Goal: Complete Application Form: Complete application form

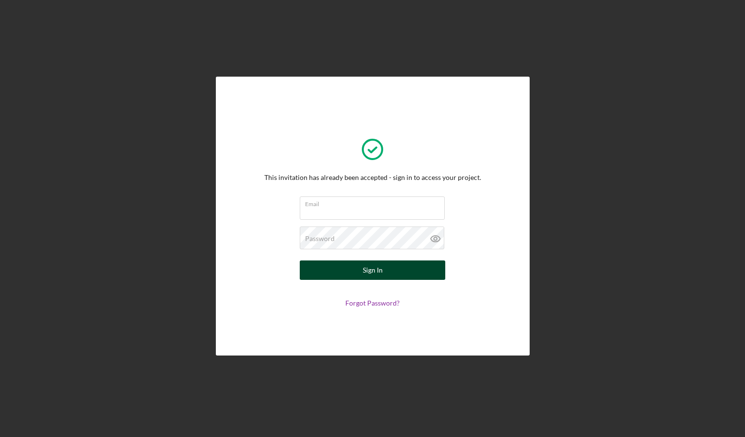
type input "[PERSON_NAME][EMAIL_ADDRESS][DOMAIN_NAME]"
click at [403, 269] on button "Sign In" at bounding box center [372, 269] width 145 height 19
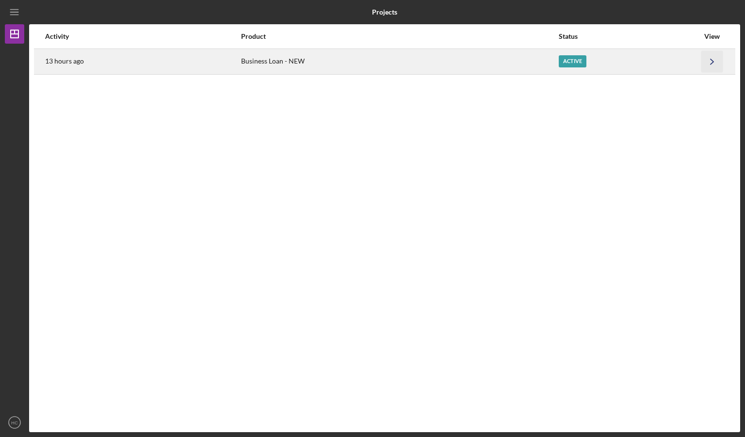
click at [715, 60] on icon "Icon/Navigate" at bounding box center [712, 61] width 22 height 22
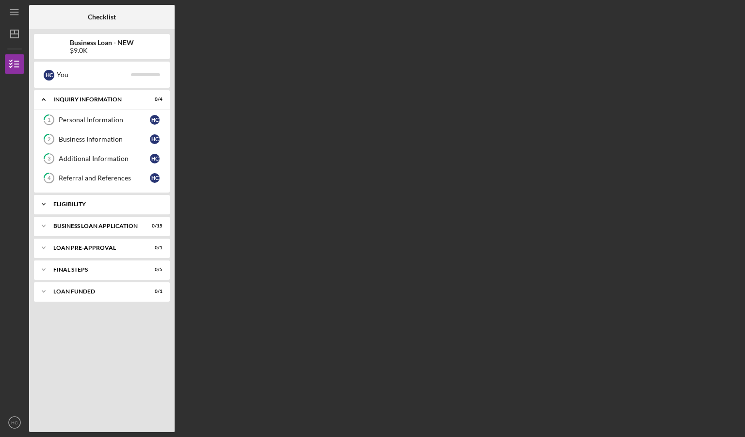
click at [47, 204] on icon "Icon/Expander" at bounding box center [43, 203] width 19 height 19
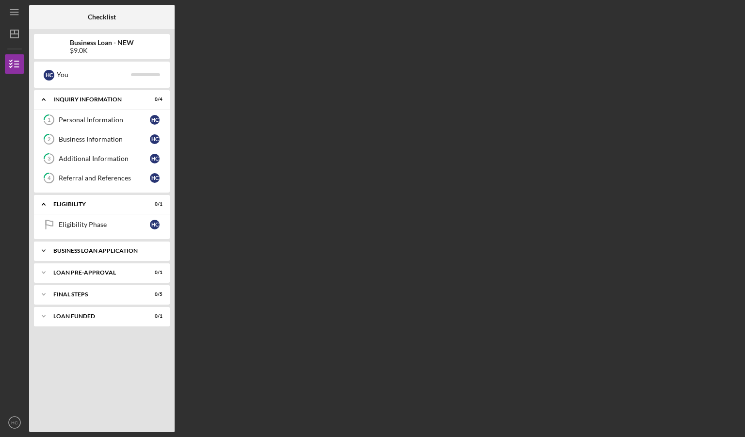
click at [44, 251] on icon "Icon/Expander" at bounding box center [43, 250] width 19 height 19
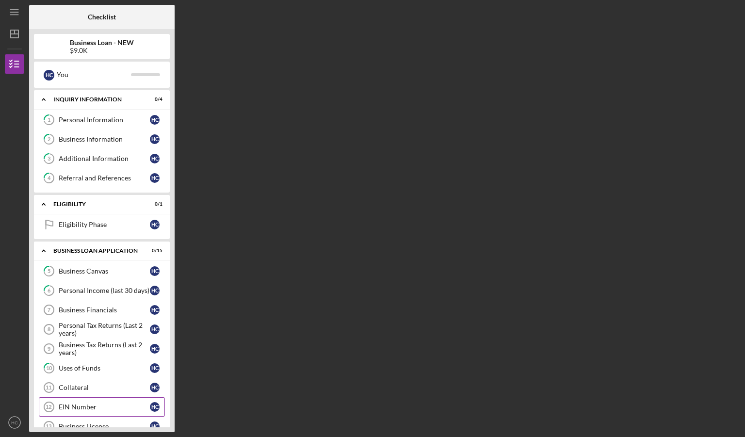
click at [100, 403] on div "EIN Number" at bounding box center [104, 407] width 91 height 8
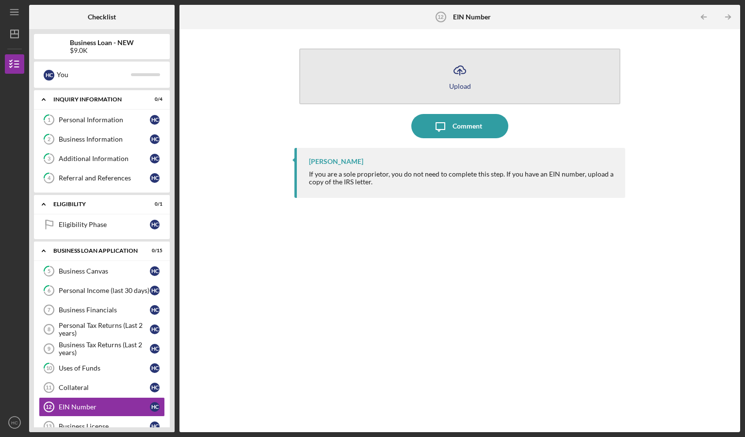
click at [466, 75] on icon "Icon/Upload" at bounding box center [460, 70] width 24 height 24
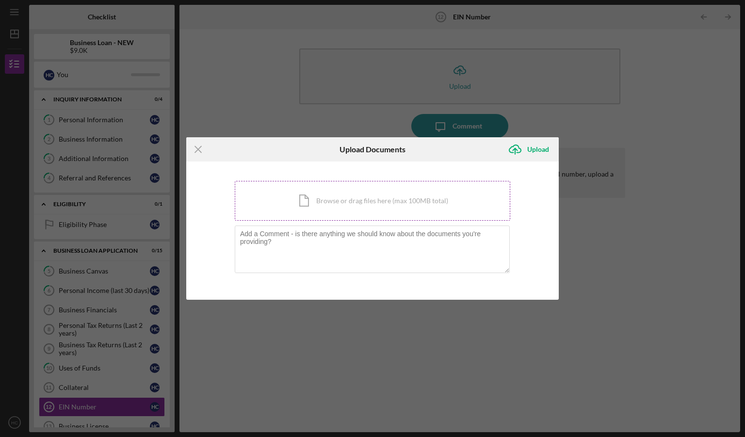
click at [360, 198] on div "Icon/Document Browse or drag files here (max 100MB total) Tap to choose files o…" at bounding box center [372, 201] width 275 height 40
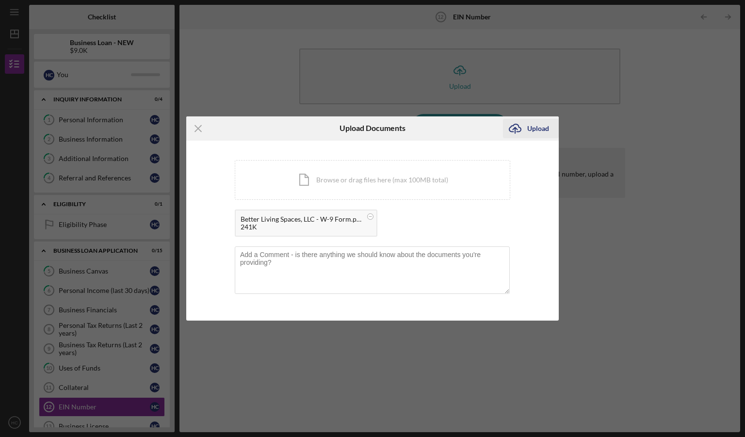
click at [530, 133] on div "Upload" at bounding box center [538, 128] width 22 height 19
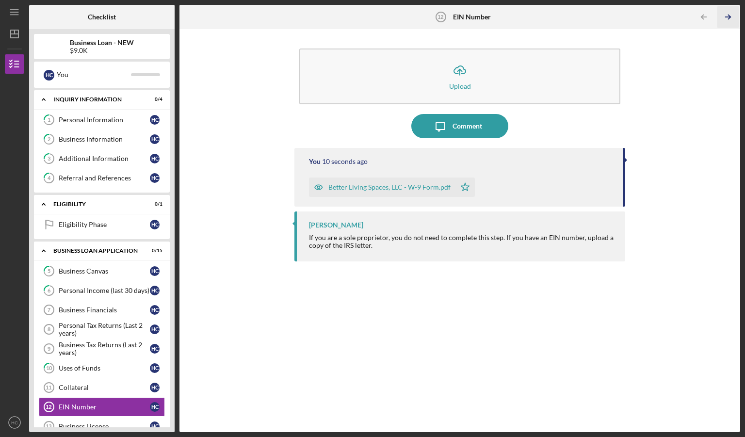
click at [727, 16] on icon "Icon/Table Pagination Arrow" at bounding box center [728, 17] width 22 height 22
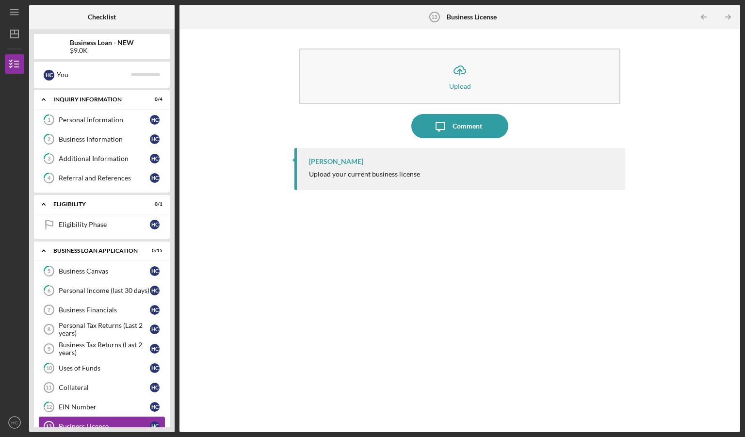
click at [114, 422] on div "Business License" at bounding box center [104, 426] width 91 height 8
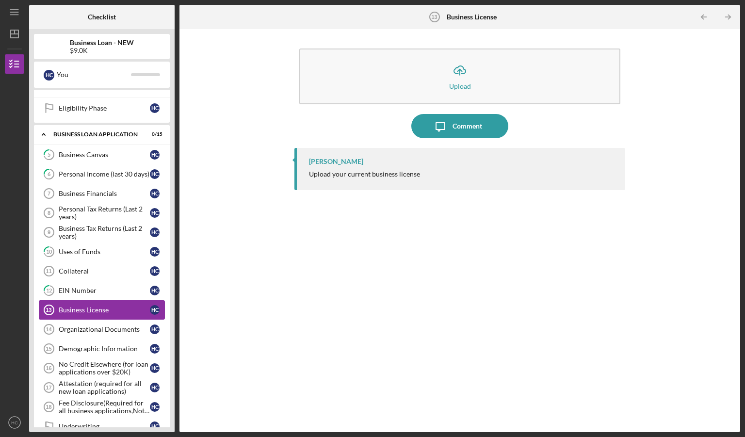
scroll to position [136, 0]
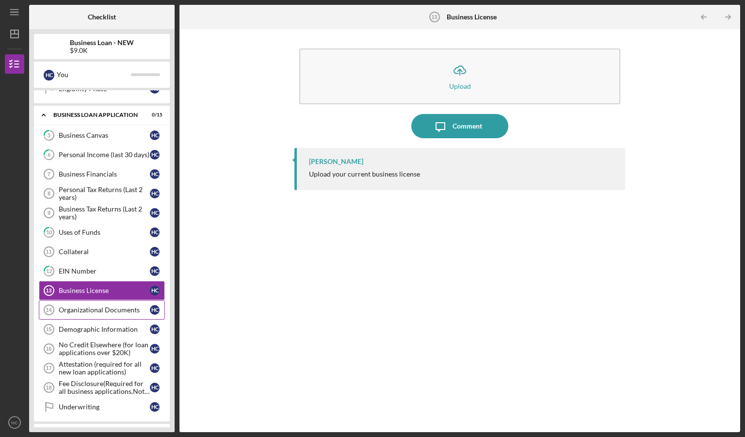
click at [123, 307] on div "Organizational Documents" at bounding box center [104, 310] width 91 height 8
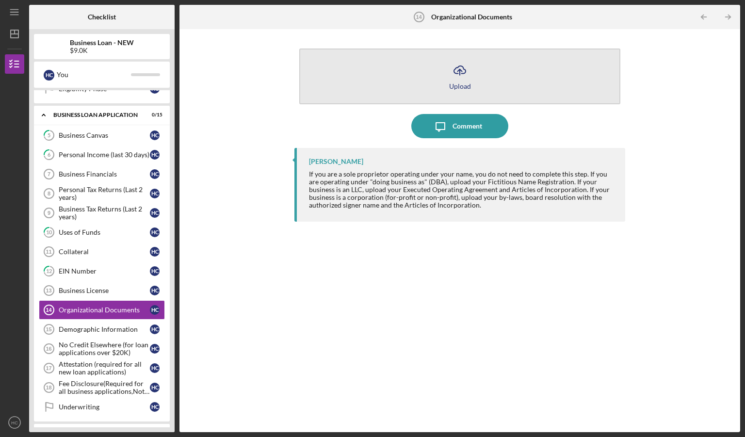
click at [460, 84] on div "Upload" at bounding box center [460, 85] width 22 height 7
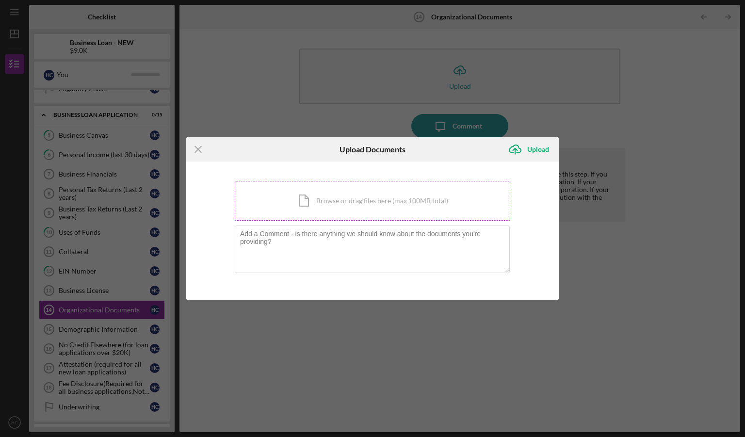
click at [398, 201] on div "Icon/Document Browse or drag files here (max 100MB total) Tap to choose files o…" at bounding box center [372, 201] width 275 height 40
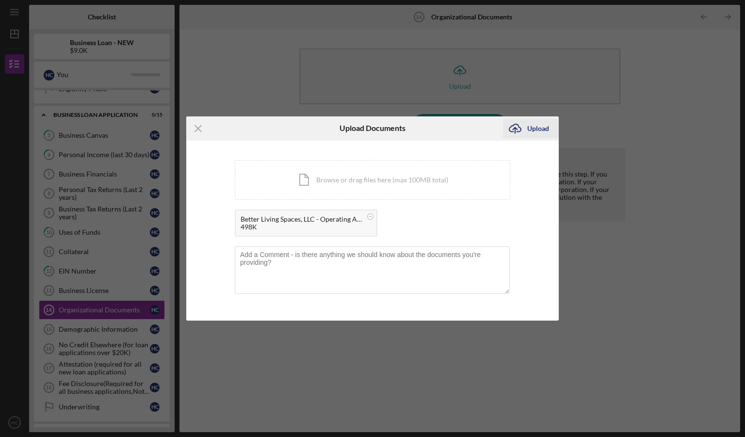
click at [541, 133] on div "Upload" at bounding box center [538, 128] width 22 height 19
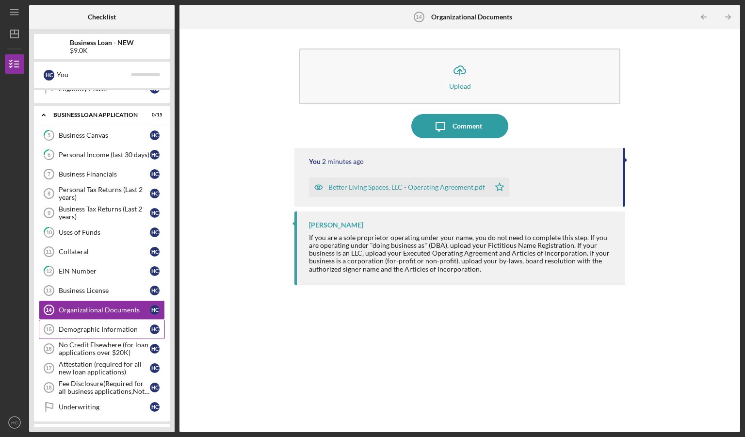
click at [104, 325] on div "Demographic Information" at bounding box center [104, 329] width 91 height 8
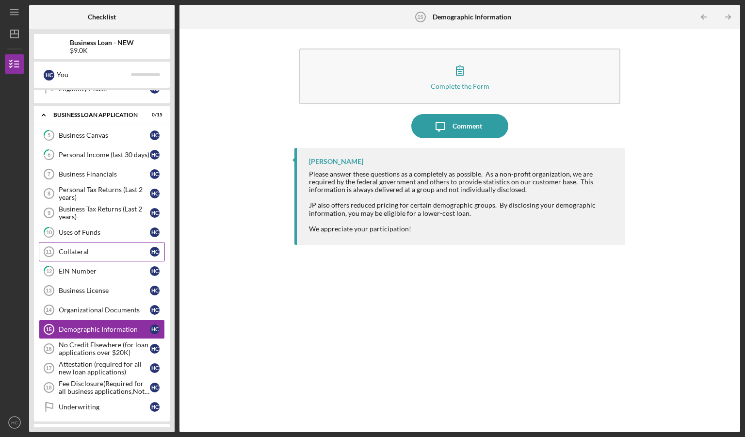
click at [96, 250] on div "Collateral" at bounding box center [104, 252] width 91 height 8
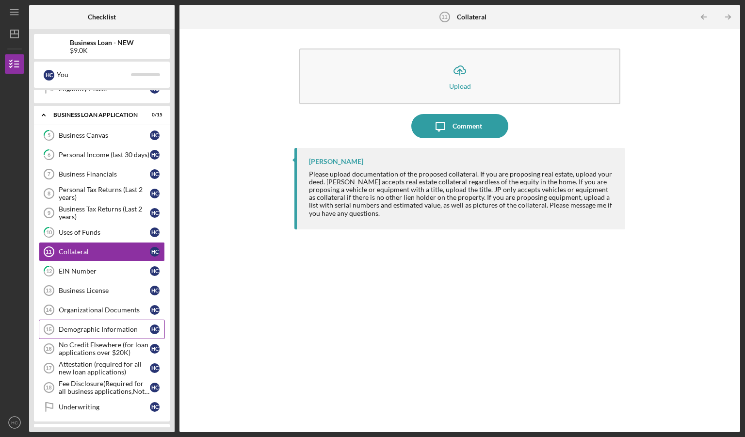
click at [113, 325] on div "Demographic Information" at bounding box center [104, 329] width 91 height 8
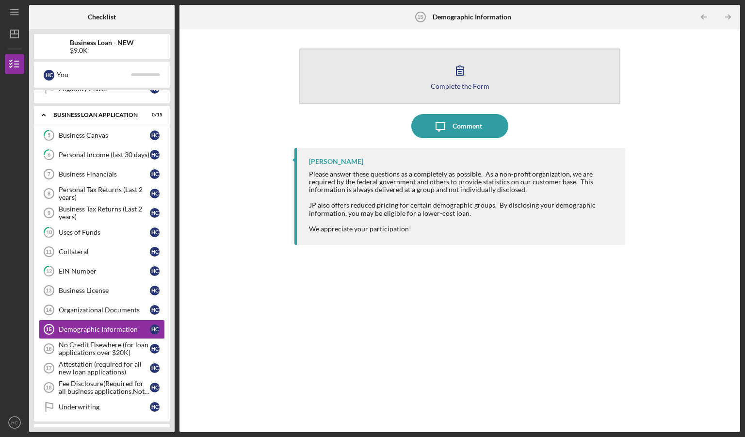
click at [463, 72] on icon "button" at bounding box center [459, 70] width 7 height 9
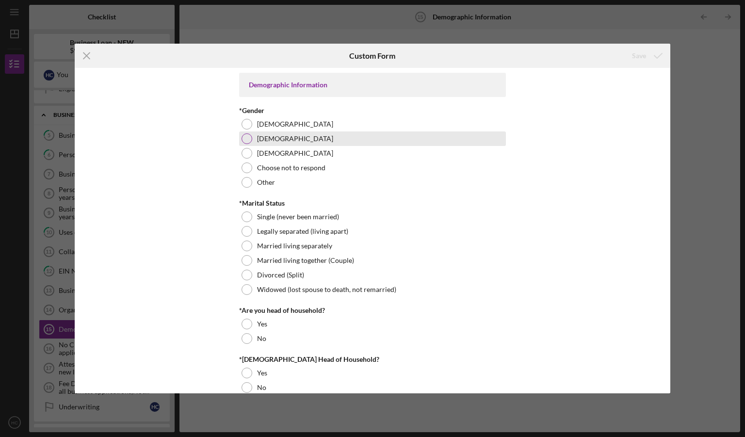
click at [248, 135] on div at bounding box center [246, 138] width 11 height 11
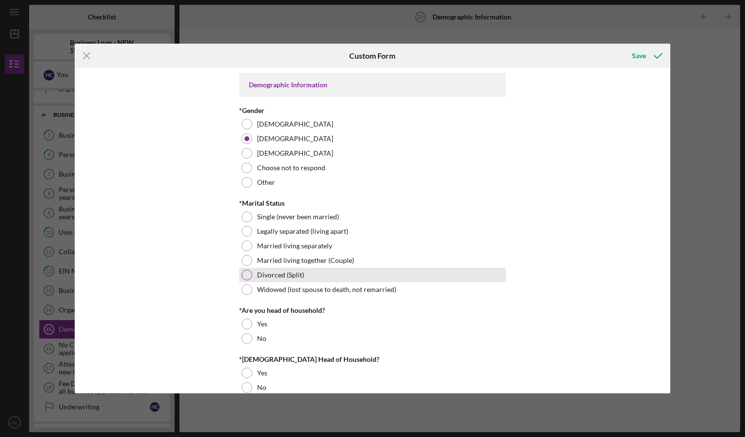
click at [248, 274] on div at bounding box center [246, 275] width 11 height 11
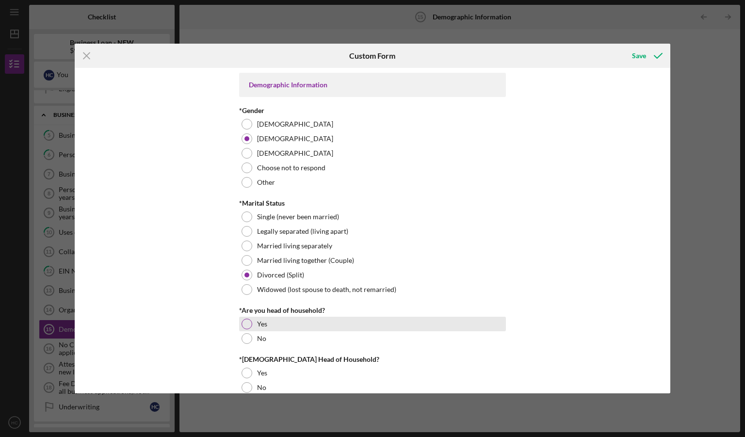
click at [247, 321] on div at bounding box center [246, 324] width 11 height 11
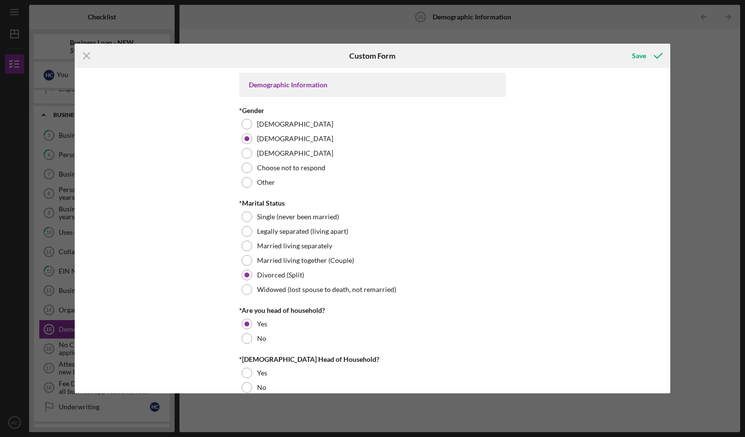
click at [644, 161] on div "Demographic Information *Gender [DEMOGRAPHIC_DATA] [DEMOGRAPHIC_DATA] [DEMOGRAP…" at bounding box center [373, 230] width 596 height 325
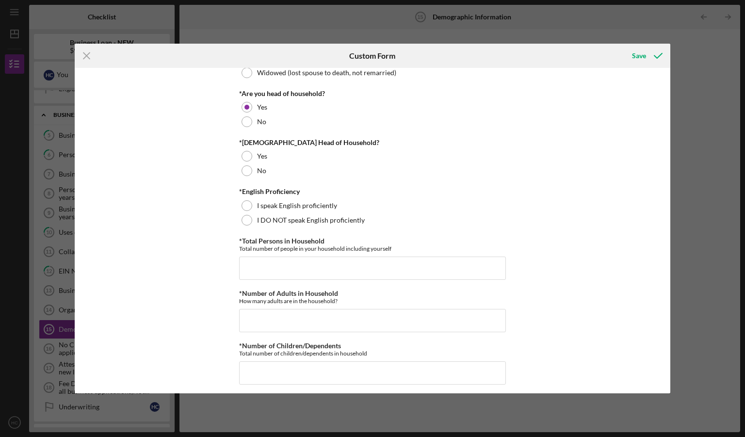
scroll to position [224, 0]
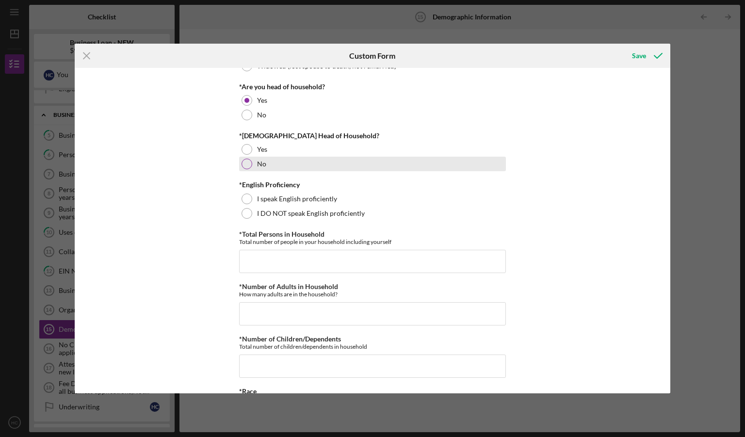
click at [249, 164] on div at bounding box center [246, 164] width 11 height 11
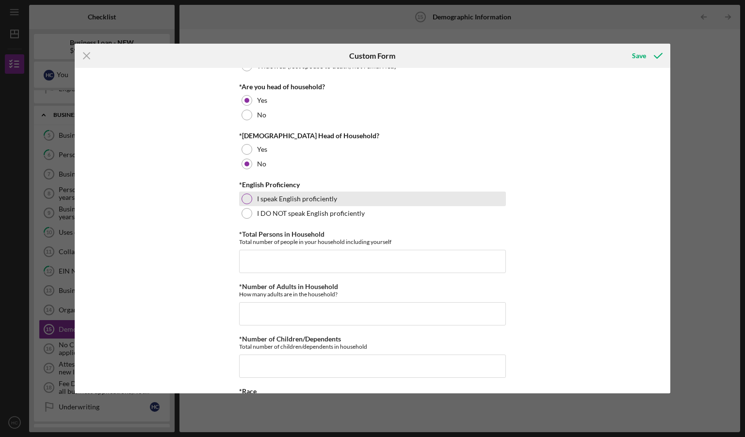
click at [243, 201] on div at bounding box center [246, 198] width 11 height 11
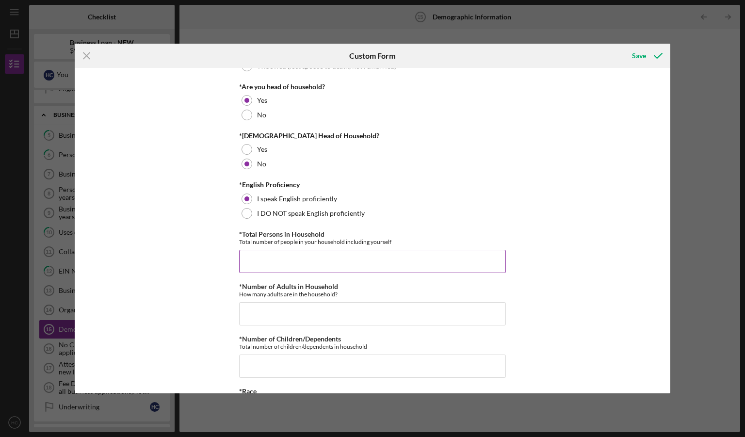
click at [264, 258] on input "*Total Persons in Household" at bounding box center [372, 261] width 267 height 23
type input "1"
click at [297, 312] on input "*Number of Adults in Household" at bounding box center [372, 313] width 267 height 23
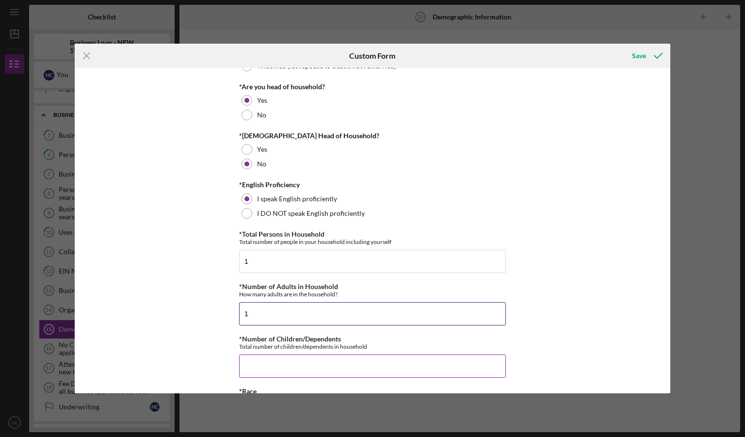
type input "1"
click at [295, 358] on input "*Number of Children/Dependents" at bounding box center [372, 365] width 267 height 23
type input "0"
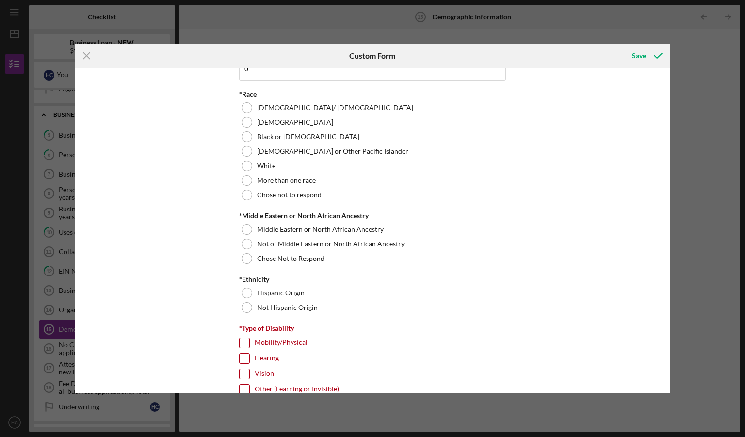
scroll to position [519, 0]
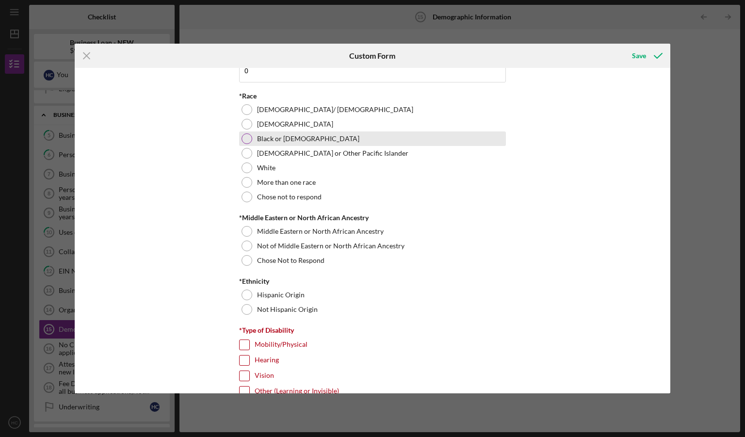
click at [247, 138] on div at bounding box center [246, 138] width 11 height 11
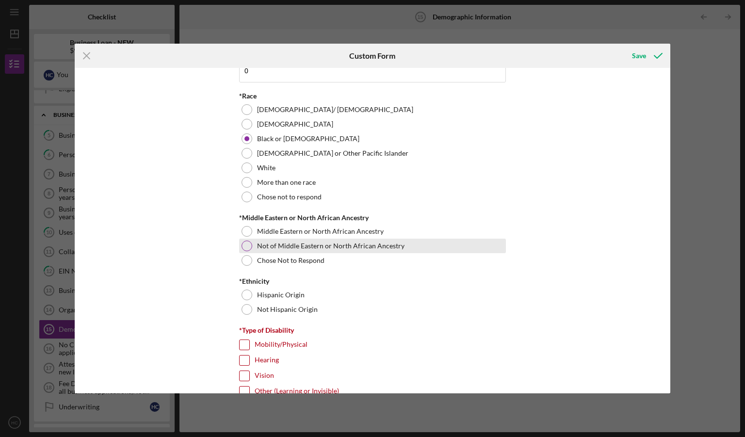
click at [247, 245] on div at bounding box center [246, 246] width 11 height 11
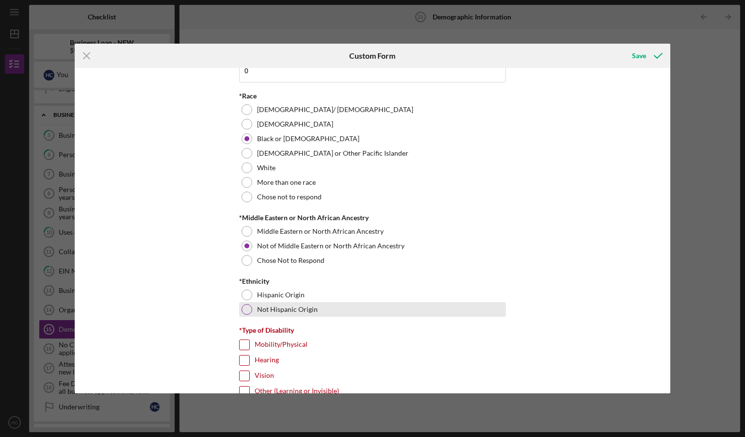
click at [247, 307] on div at bounding box center [246, 309] width 11 height 11
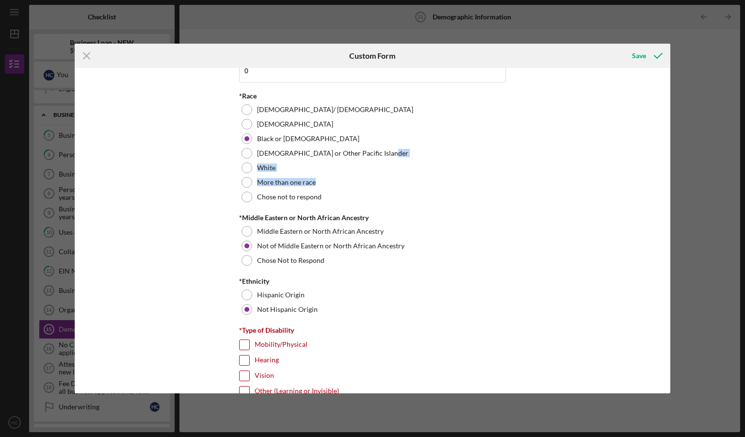
drag, startPoint x: 666, startPoint y: 157, endPoint x: 674, endPoint y: 178, distance: 22.7
click at [674, 178] on div "Icon/Menu Close Custom Form Save Demographic Information *Gender [DEMOGRAPHIC_D…" at bounding box center [372, 218] width 745 height 437
drag, startPoint x: 674, startPoint y: 178, endPoint x: 626, endPoint y: 168, distance: 49.4
click at [626, 168] on div "Demographic Information *Gender [DEMOGRAPHIC_DATA] [DEMOGRAPHIC_DATA] [DEMOGRAP…" at bounding box center [373, 230] width 596 height 325
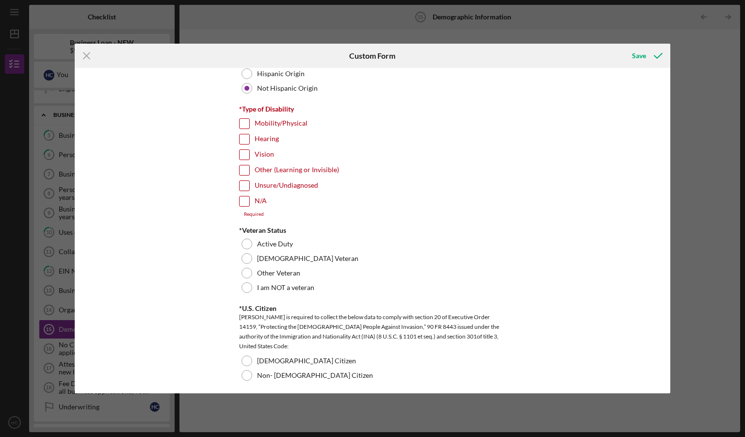
scroll to position [742, 0]
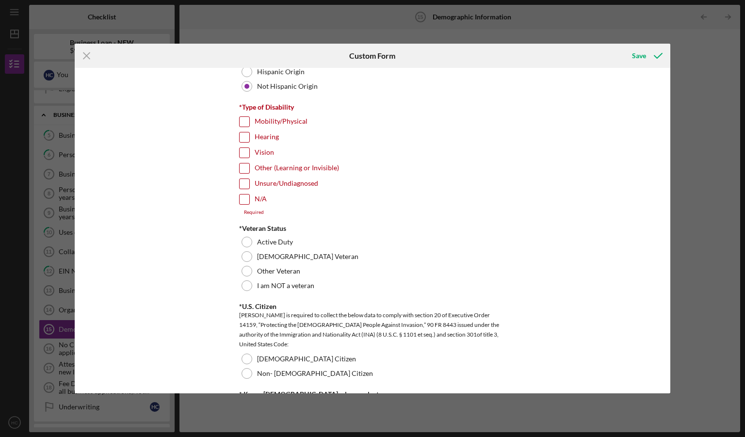
click at [244, 195] on input "N/A" at bounding box center [245, 199] width 10 height 10
checkbox input "true"
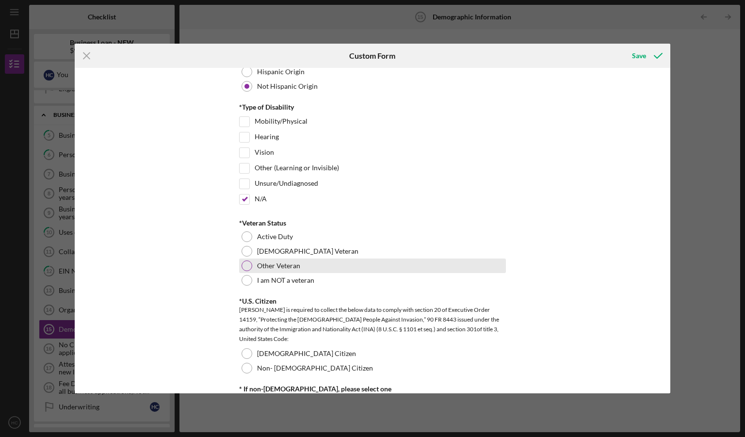
click at [241, 261] on div at bounding box center [246, 265] width 11 height 11
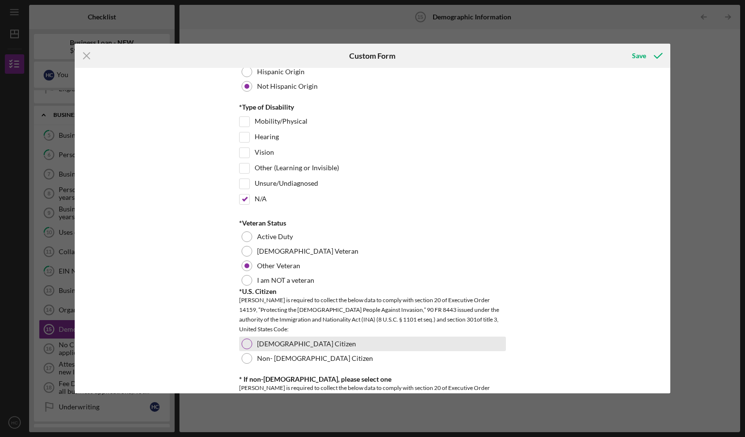
click at [245, 342] on div at bounding box center [246, 343] width 11 height 11
drag, startPoint x: 670, startPoint y: 183, endPoint x: 665, endPoint y: 208, distance: 25.2
click at [665, 208] on div "Icon/Menu Close Custom Form Save Demographic Information *Gender [DEMOGRAPHIC_D…" at bounding box center [372, 218] width 745 height 437
drag, startPoint x: 665, startPoint y: 208, endPoint x: 616, endPoint y: 209, distance: 49.5
click at [616, 209] on div "Demographic Information *Gender [DEMOGRAPHIC_DATA] [DEMOGRAPHIC_DATA] [DEMOGRAP…" at bounding box center [373, 230] width 596 height 325
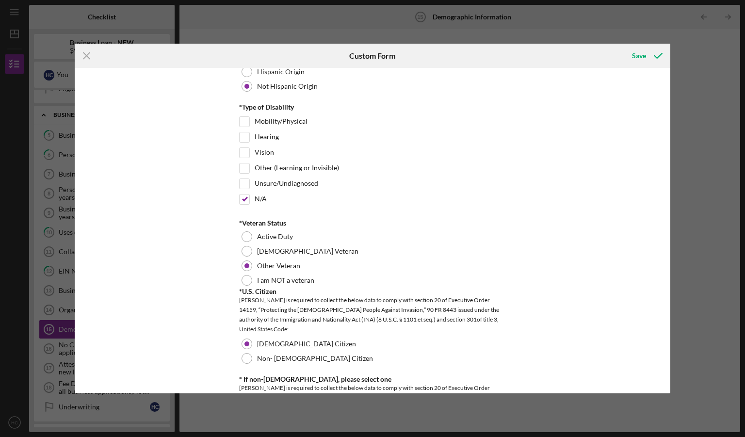
click at [616, 209] on div "Demographic Information *Gender [DEMOGRAPHIC_DATA] [DEMOGRAPHIC_DATA] [DEMOGRAP…" at bounding box center [373, 230] width 596 height 325
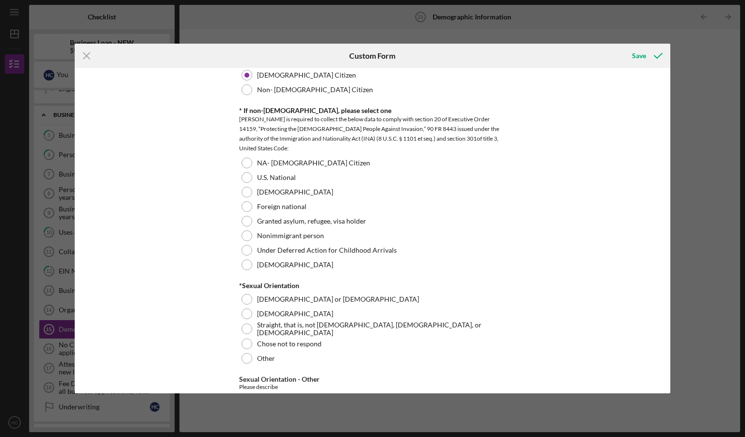
scroll to position [1021, 0]
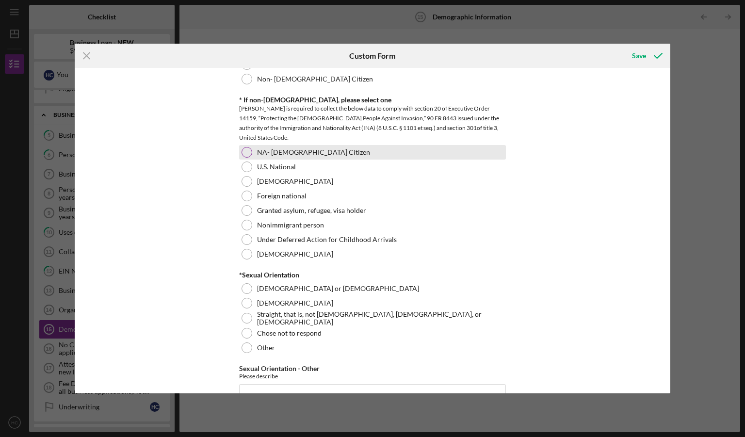
click at [247, 149] on div at bounding box center [246, 152] width 11 height 11
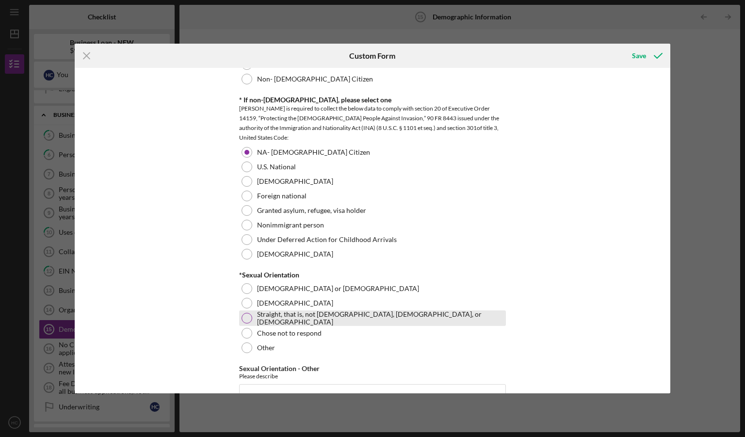
click at [248, 313] on div at bounding box center [246, 318] width 11 height 11
click at [672, 221] on div "Icon/Menu Close Custom Form Save Demographic Information *Gender [DEMOGRAPHIC_D…" at bounding box center [372, 218] width 745 height 437
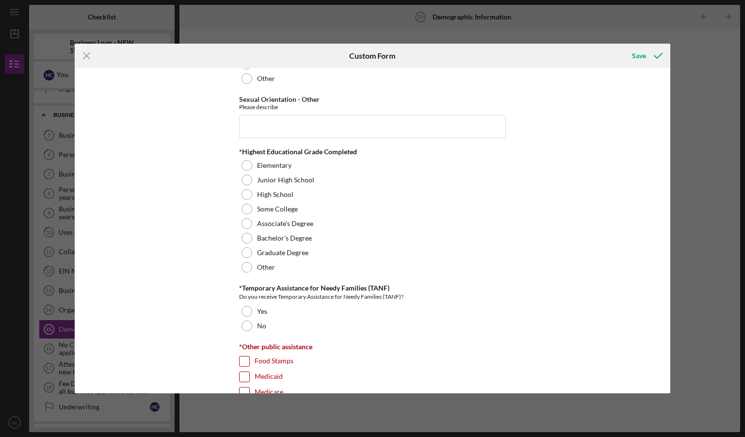
scroll to position [1301, 0]
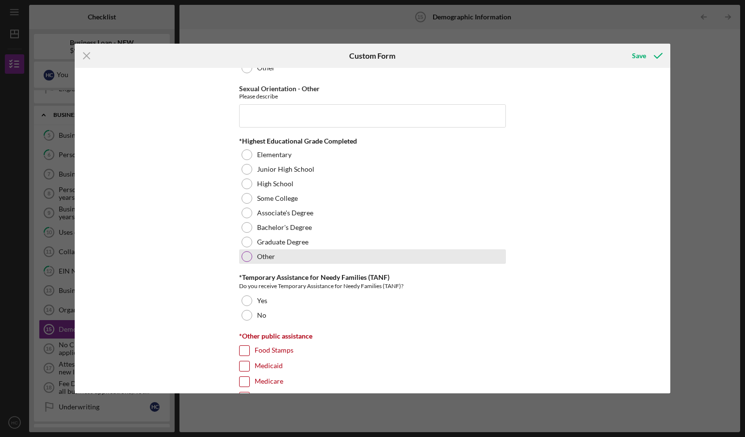
click at [248, 252] on div at bounding box center [246, 256] width 11 height 11
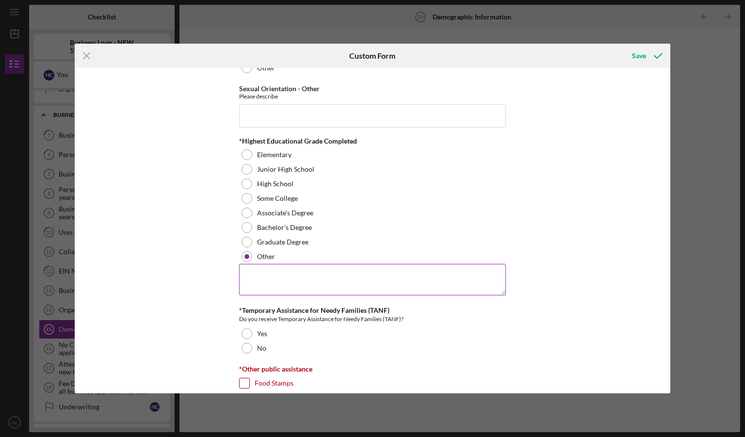
click at [278, 268] on textarea at bounding box center [372, 279] width 267 height 31
type textarea "Some college with no degree."
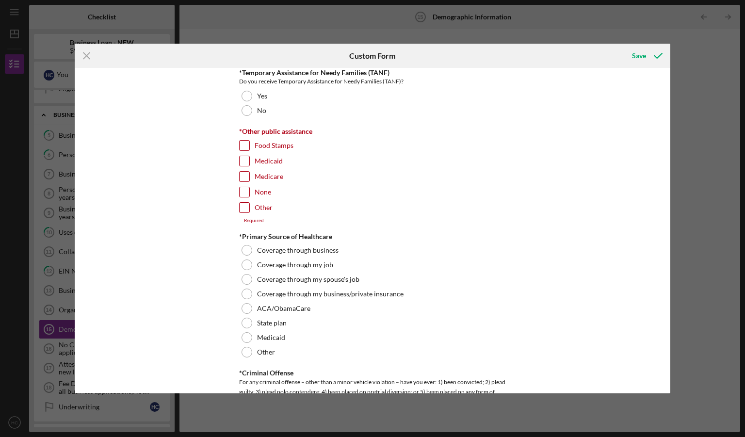
scroll to position [1523, 0]
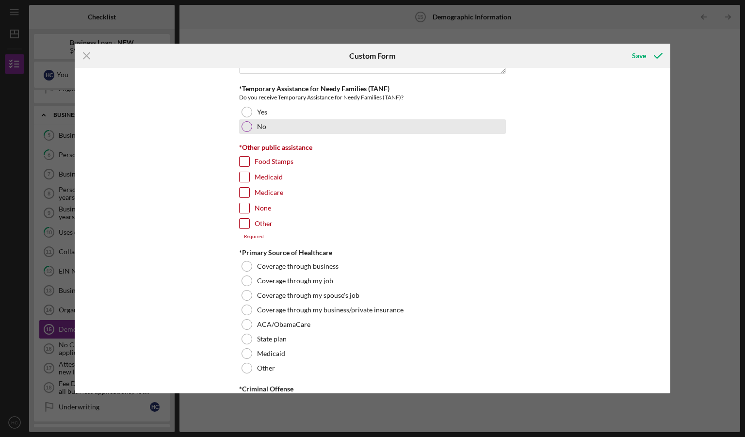
click at [248, 122] on div at bounding box center [246, 126] width 11 height 11
click at [246, 203] on input "None" at bounding box center [245, 208] width 10 height 10
checkbox input "true"
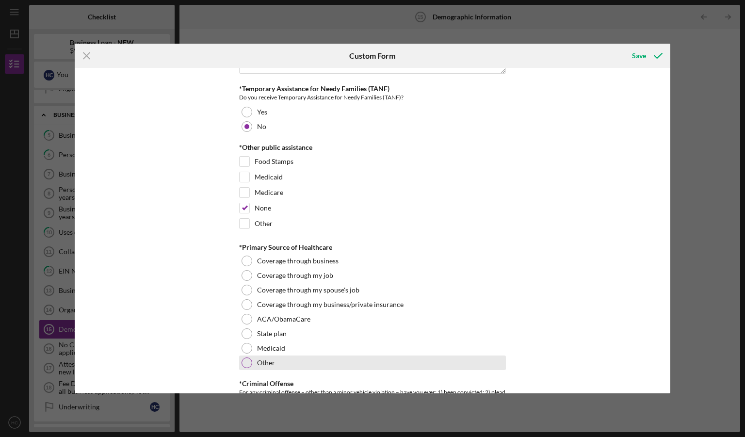
click at [245, 357] on div at bounding box center [246, 362] width 11 height 11
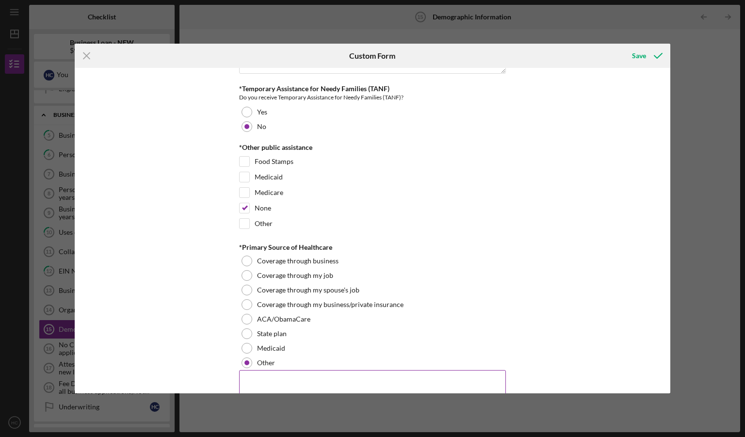
click at [277, 370] on textarea at bounding box center [372, 385] width 267 height 31
type textarea "No current healthcare coverage."
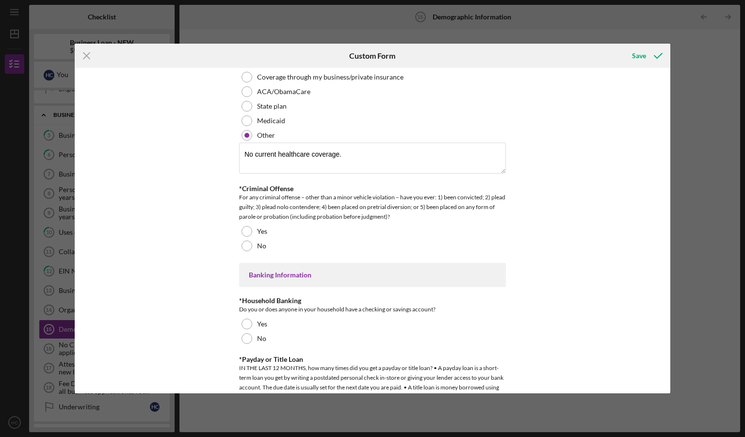
scroll to position [1763, 0]
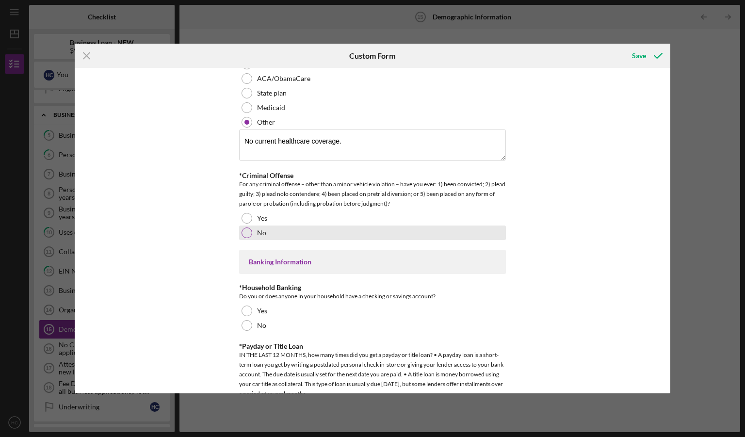
click at [246, 227] on div at bounding box center [246, 232] width 11 height 11
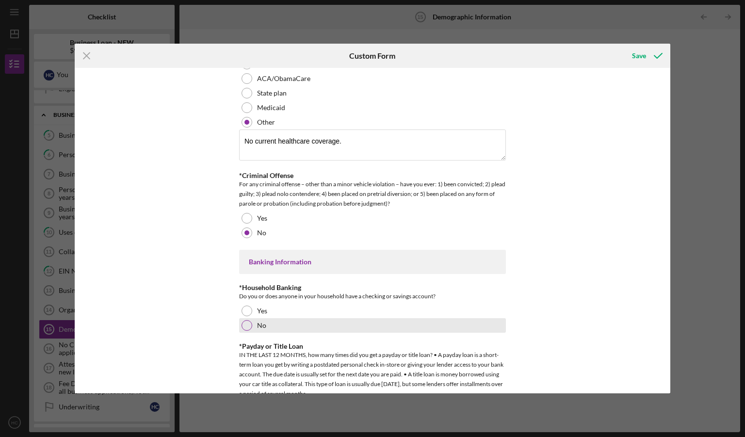
click at [245, 320] on div at bounding box center [246, 325] width 11 height 11
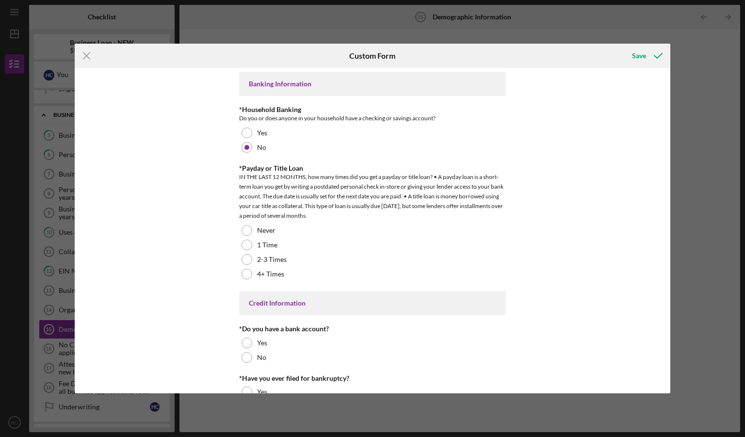
scroll to position [1969, 0]
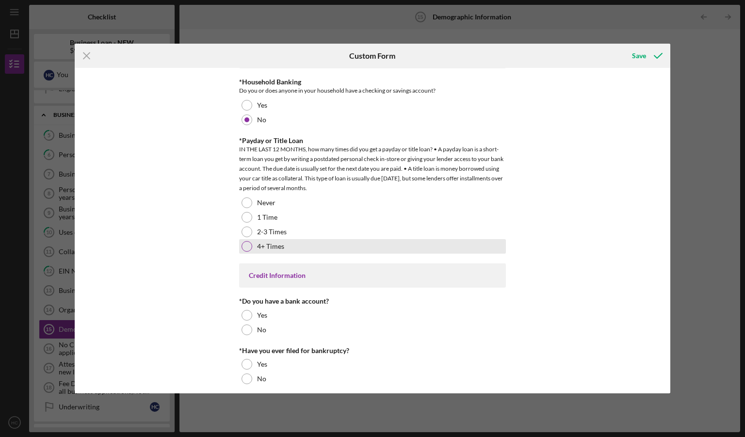
click at [243, 241] on div at bounding box center [246, 246] width 11 height 11
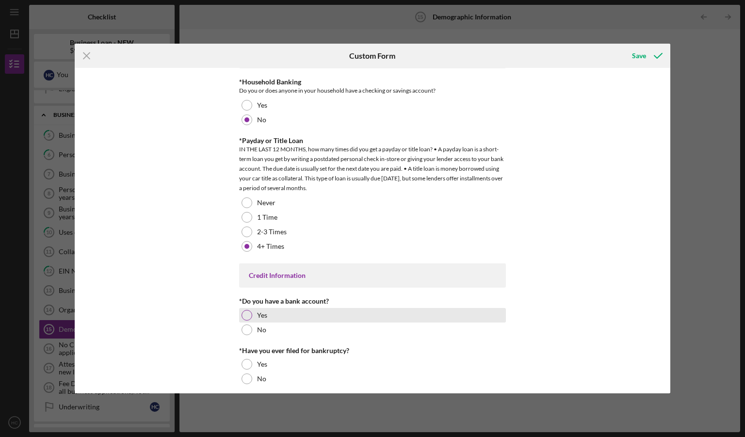
click at [244, 312] on div at bounding box center [246, 315] width 11 height 11
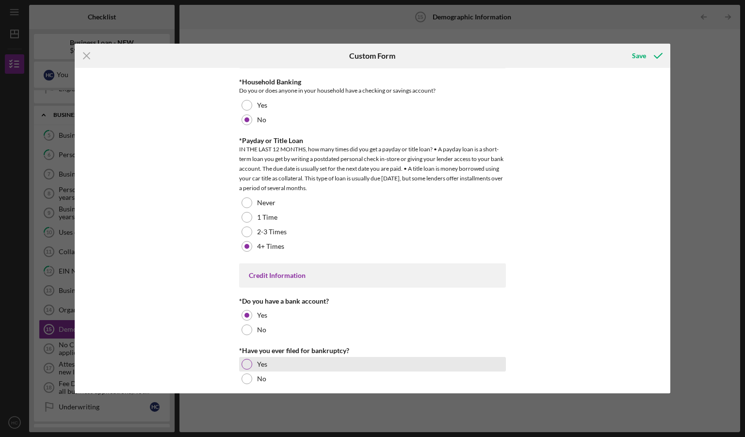
click at [247, 359] on div at bounding box center [246, 364] width 11 height 11
click at [645, 57] on div "Save" at bounding box center [639, 55] width 14 height 19
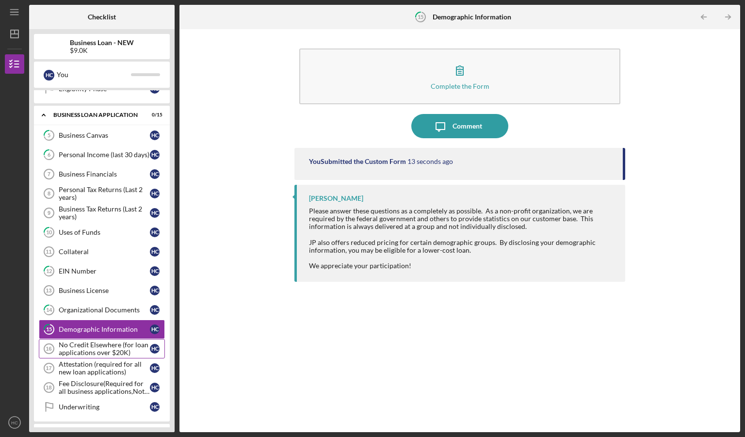
click at [107, 344] on div "No Credit Elsewhere (for loan applications over $20K)" at bounding box center [104, 349] width 91 height 16
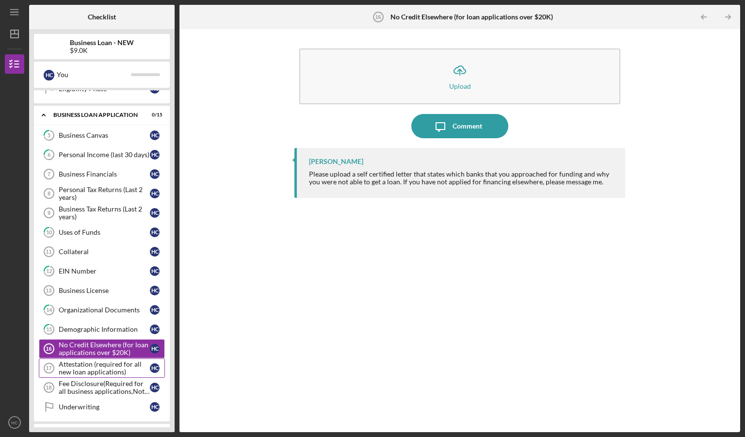
click at [102, 369] on div "Attestation (required for all new loan applications)" at bounding box center [104, 368] width 91 height 16
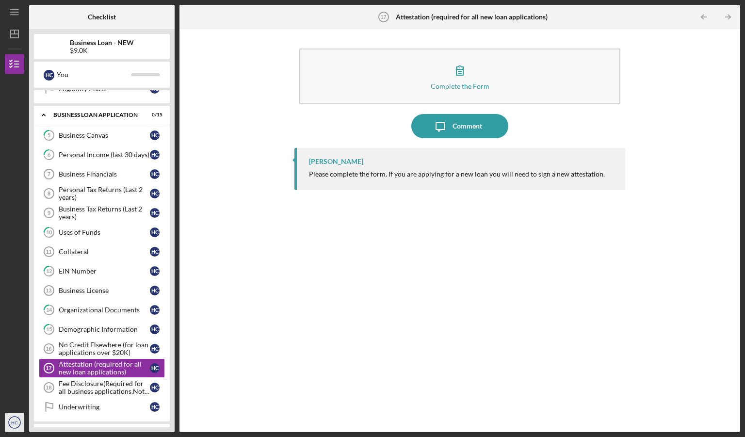
click at [22, 417] on icon "HC" at bounding box center [14, 422] width 19 height 24
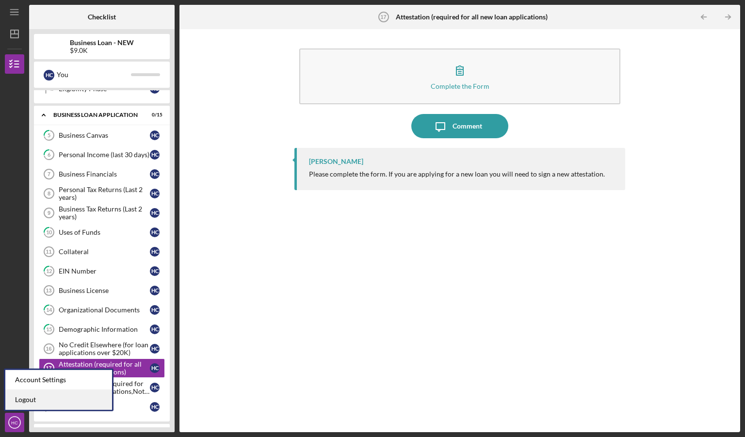
click at [34, 396] on link "Logout" at bounding box center [58, 400] width 107 height 20
